Goal: Book appointment/travel/reservation

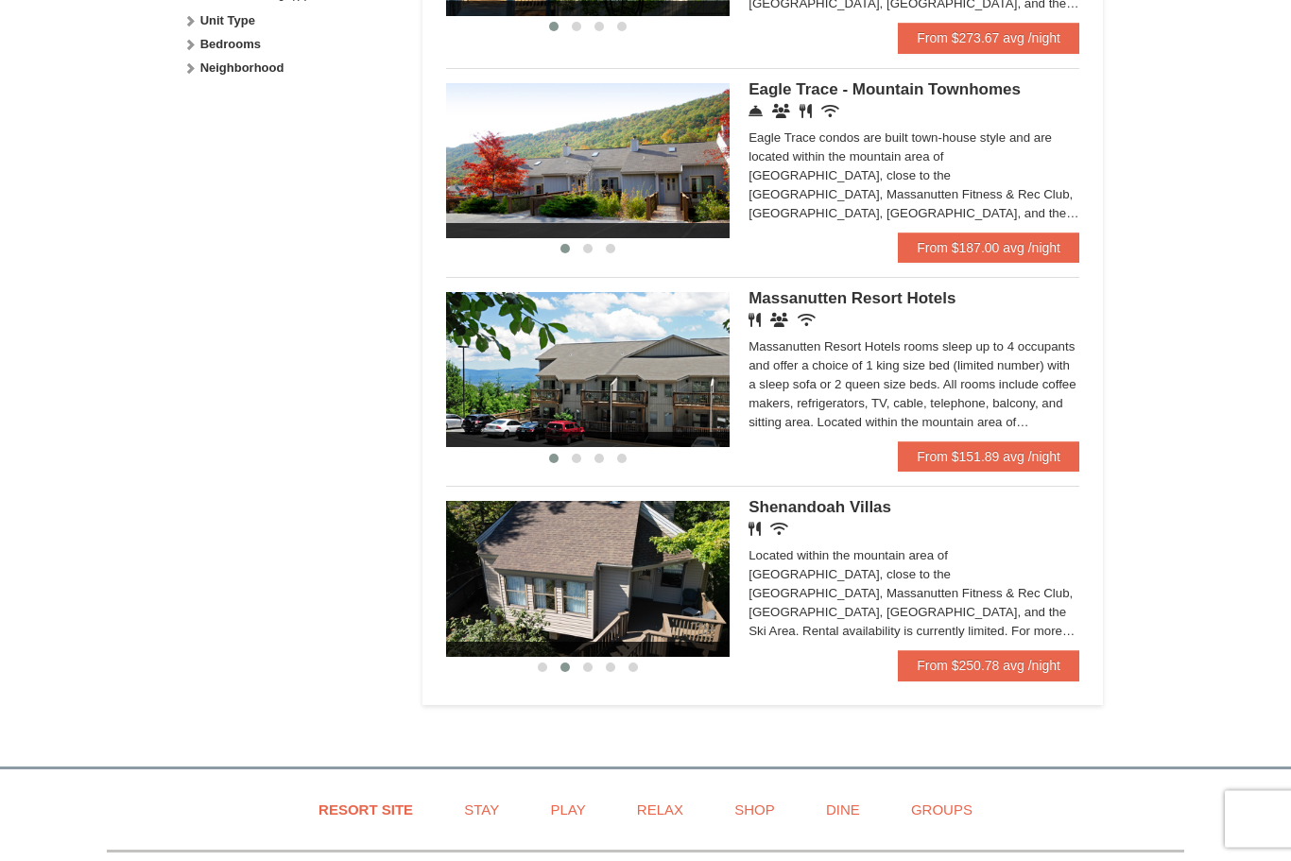
scroll to position [985, 0]
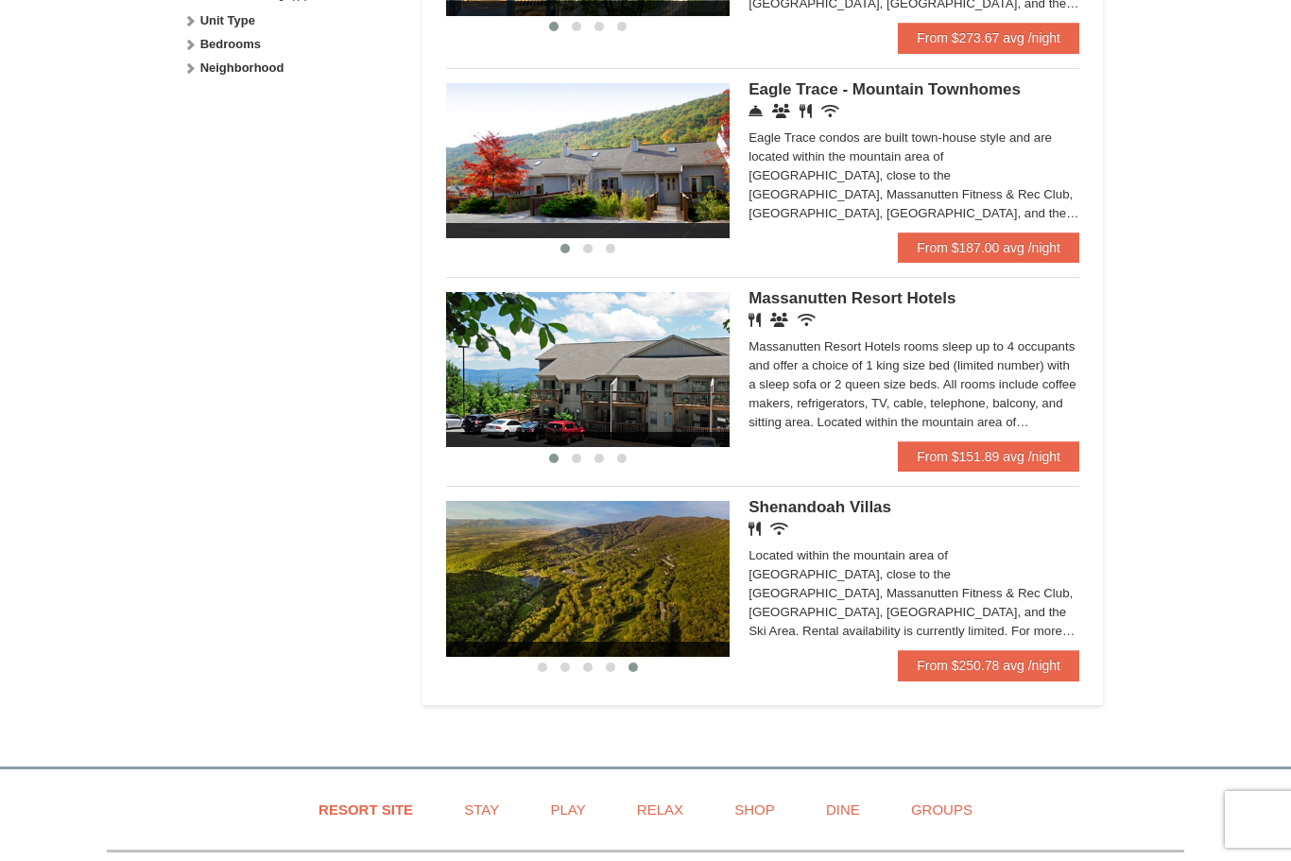
click at [535, 607] on img at bounding box center [588, 578] width 284 height 155
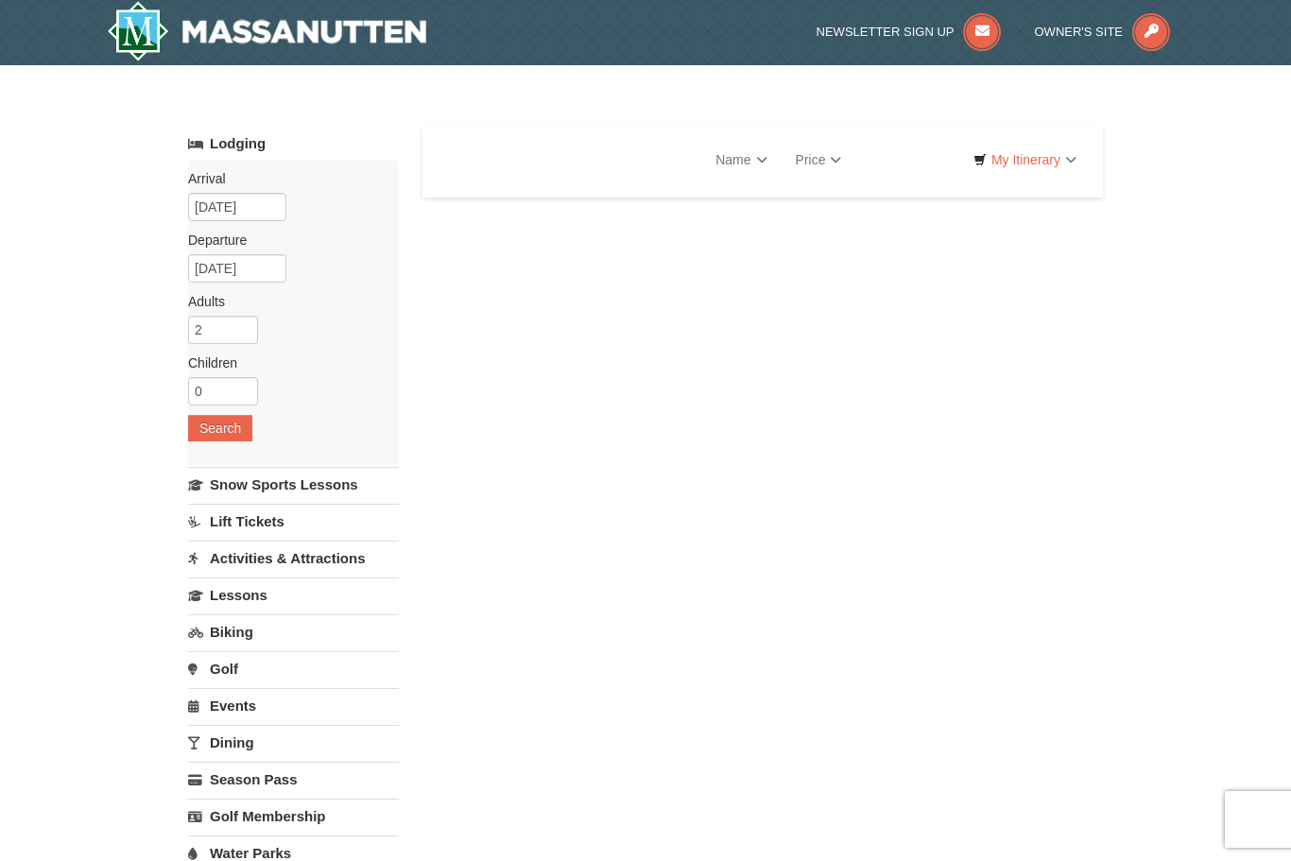
select select "9"
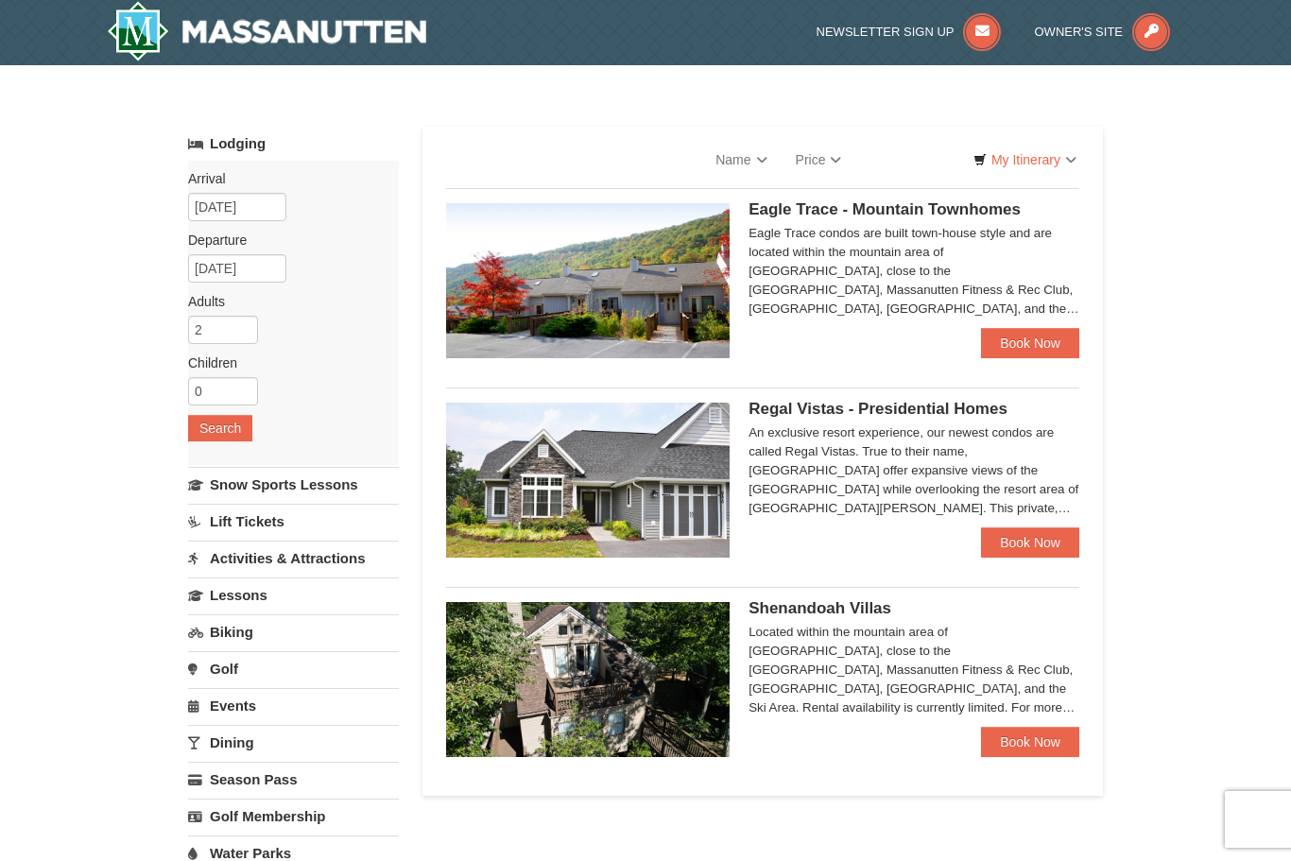
select select "9"
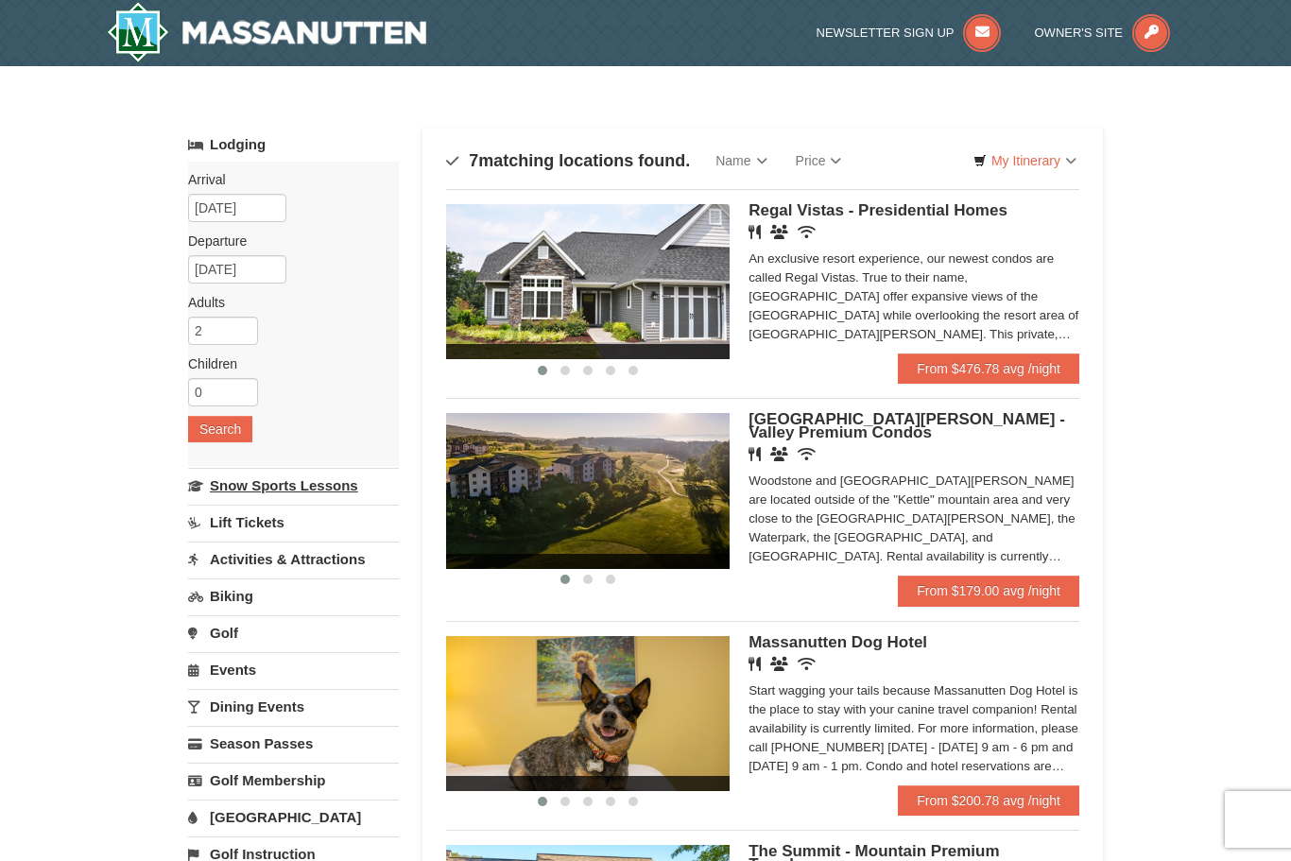
click at [226, 481] on link "Snow Sports Lessons" at bounding box center [293, 485] width 211 height 35
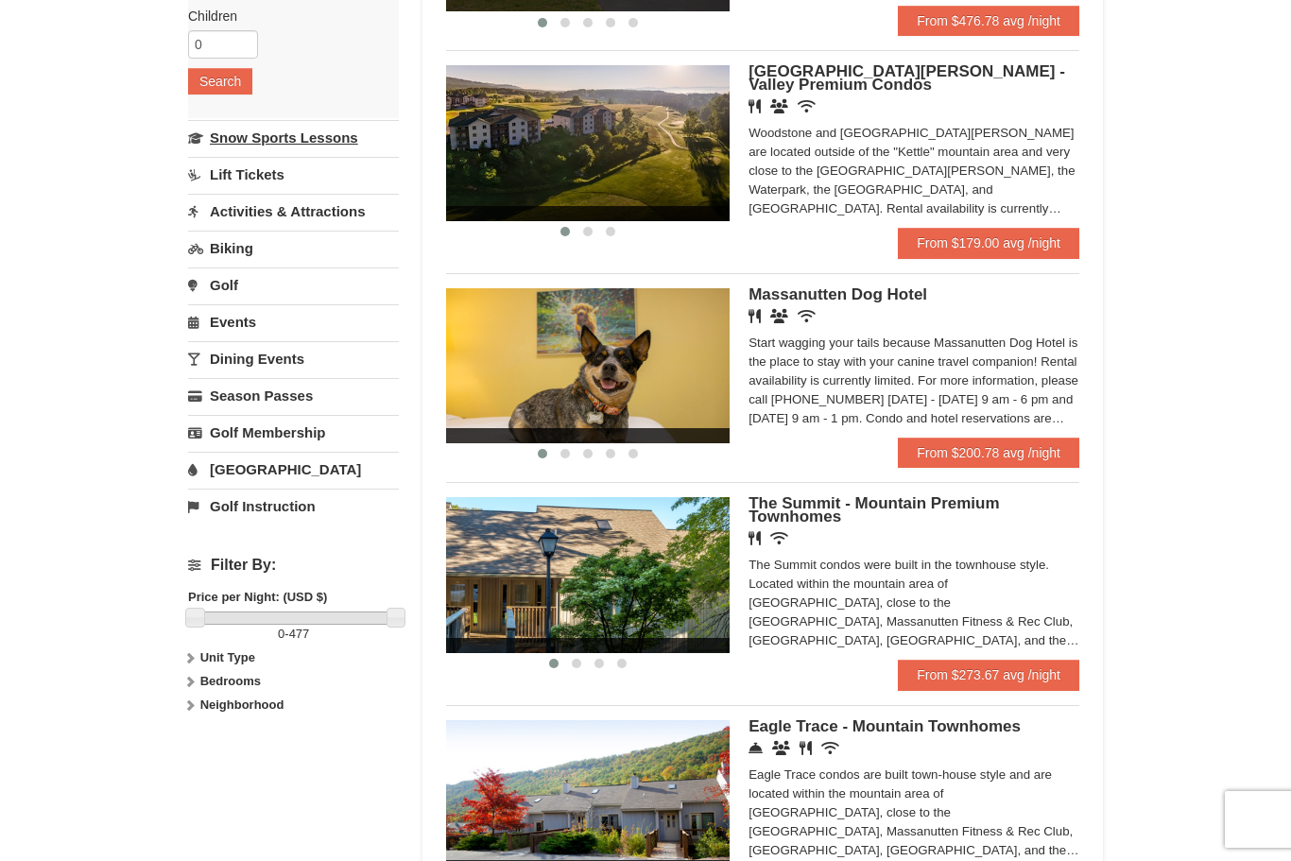
scroll to position [347, 0]
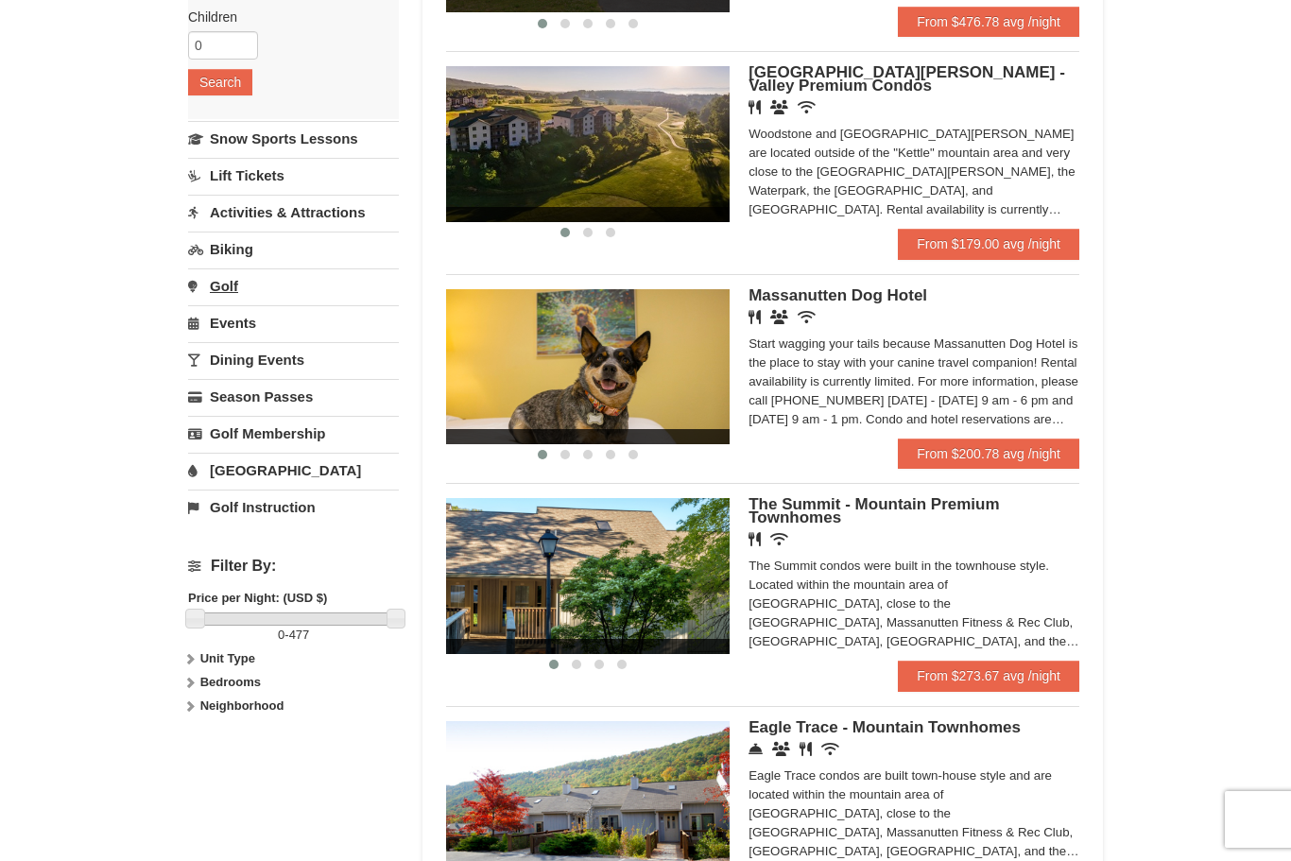
click at [221, 279] on link "Golf" at bounding box center [293, 285] width 211 height 35
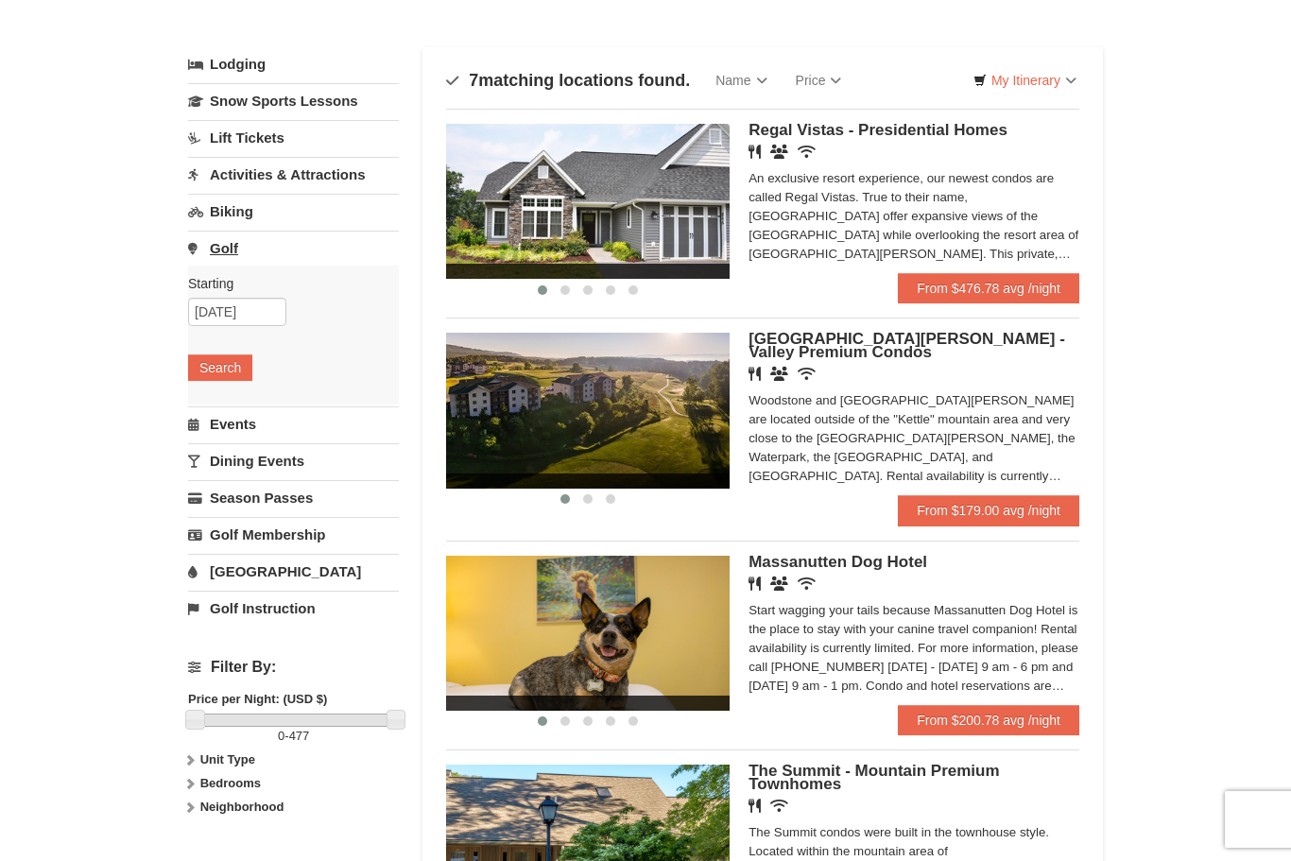
scroll to position [0, 0]
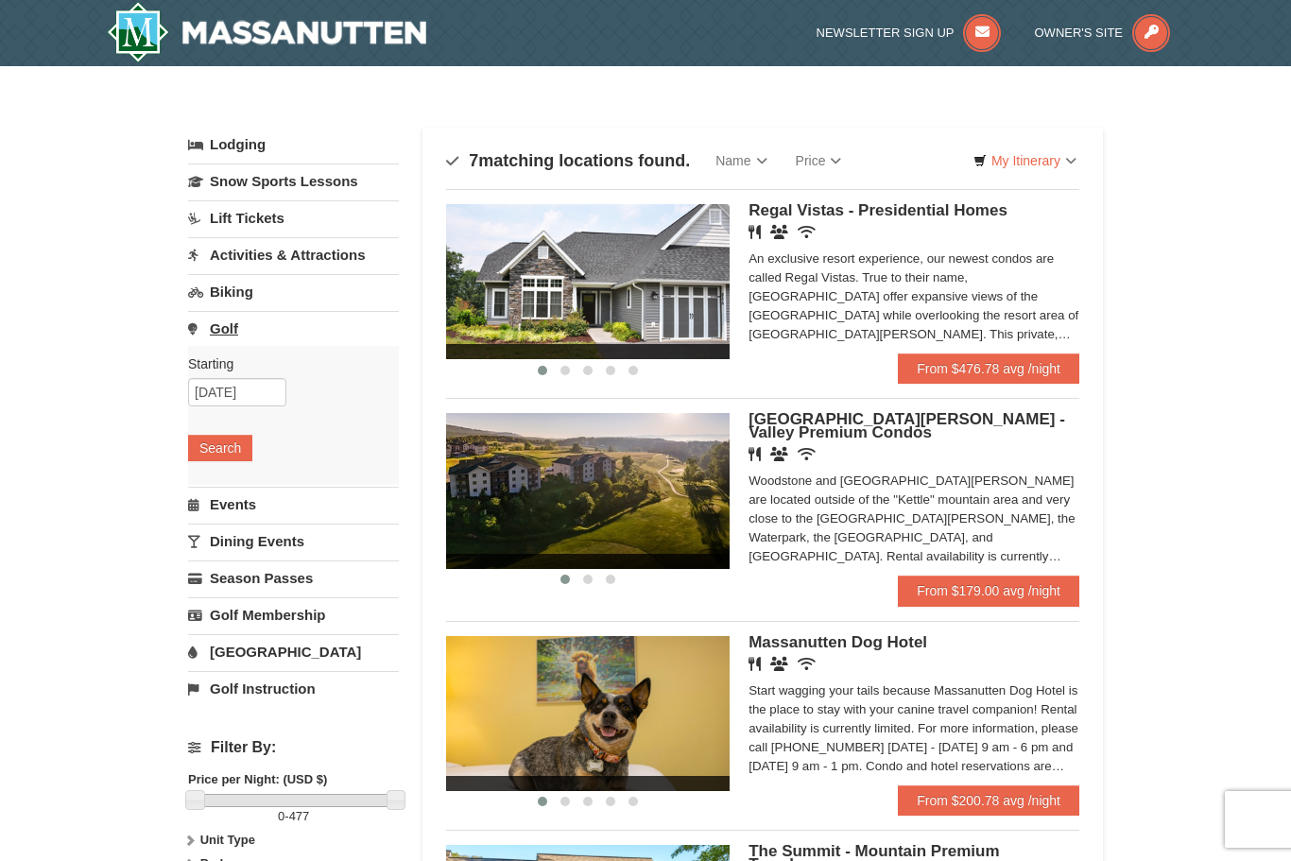
click at [215, 323] on link "Golf" at bounding box center [293, 328] width 211 height 35
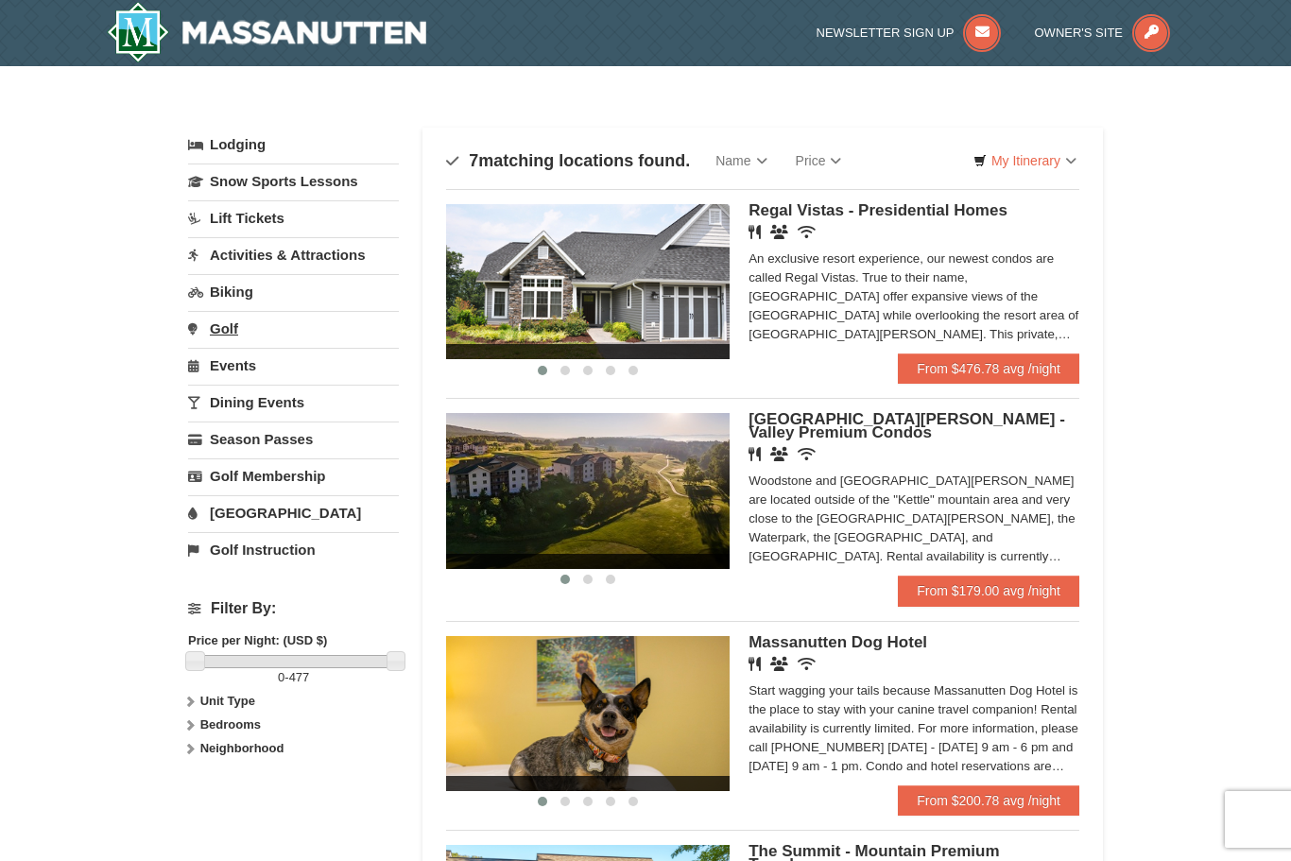
click at [217, 329] on link "Golf" at bounding box center [293, 328] width 211 height 35
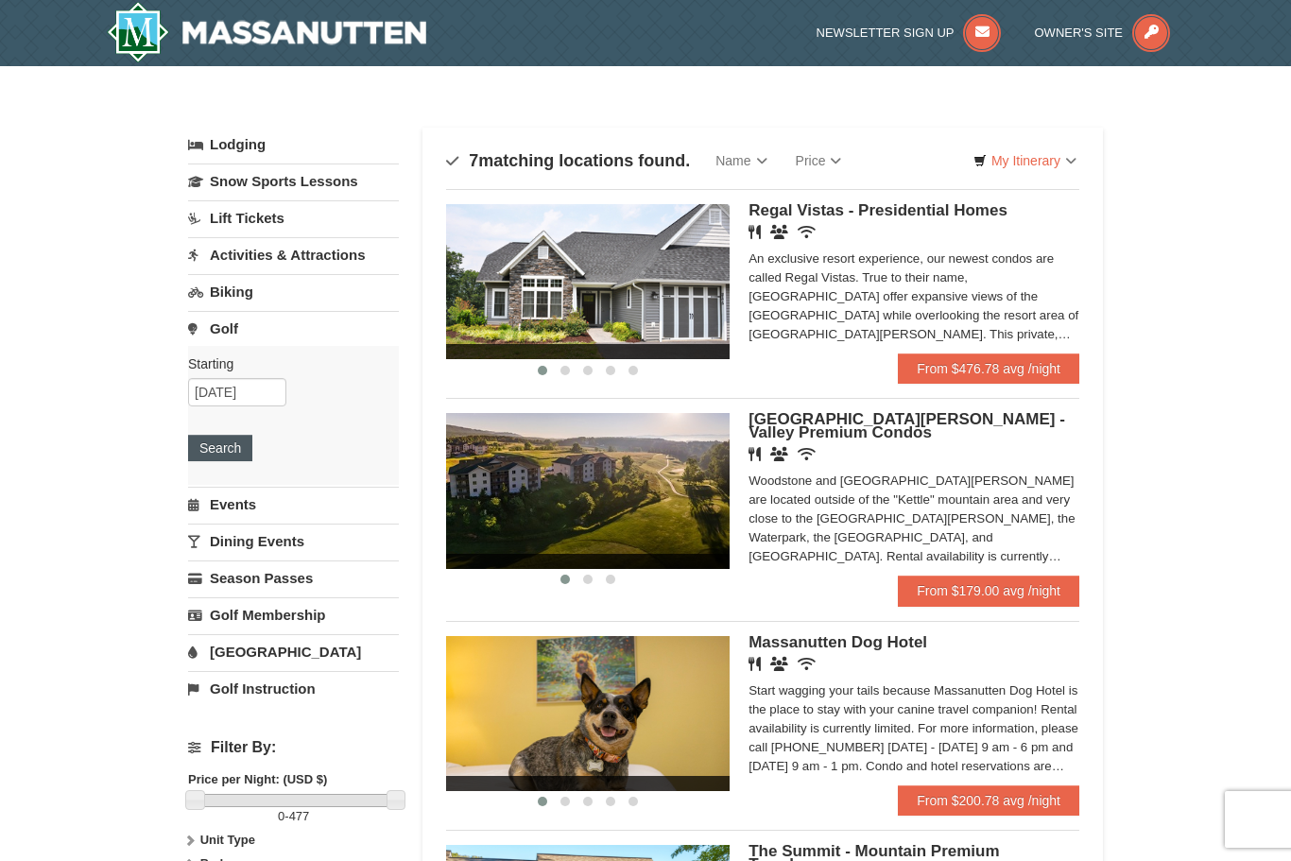
click at [189, 439] on button "Search" at bounding box center [220, 448] width 64 height 26
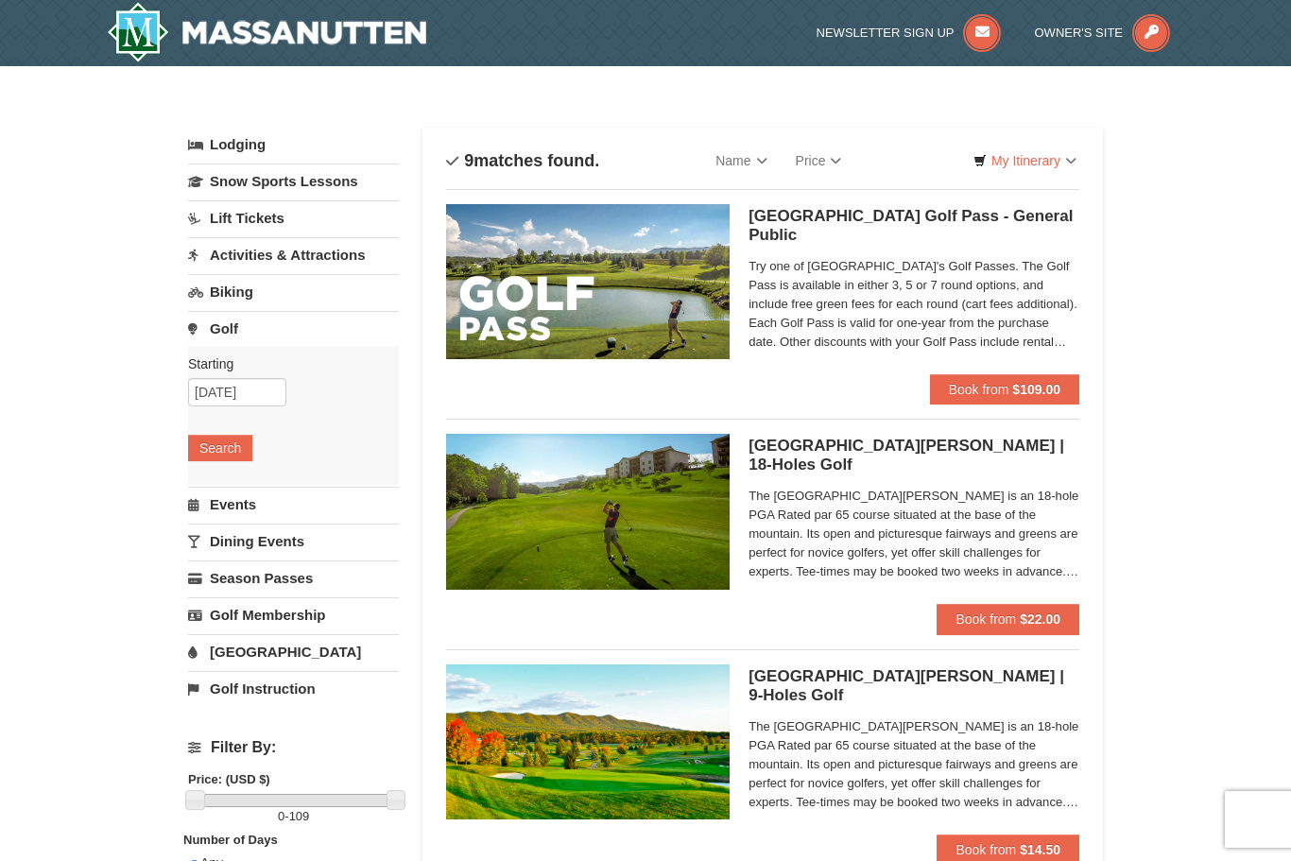
click at [258, 20] on img at bounding box center [266, 32] width 319 height 60
